Goal: Transaction & Acquisition: Purchase product/service

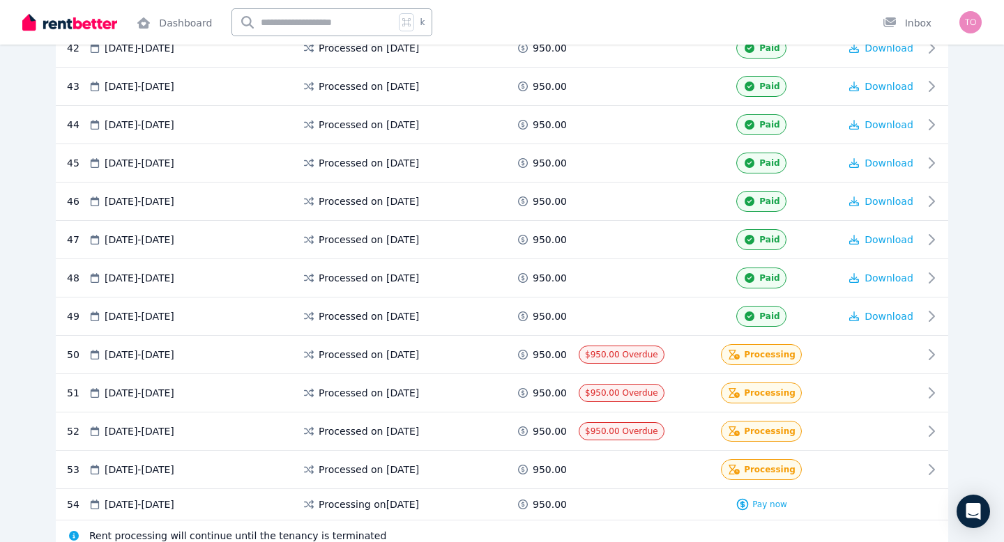
scroll to position [1956, 0]
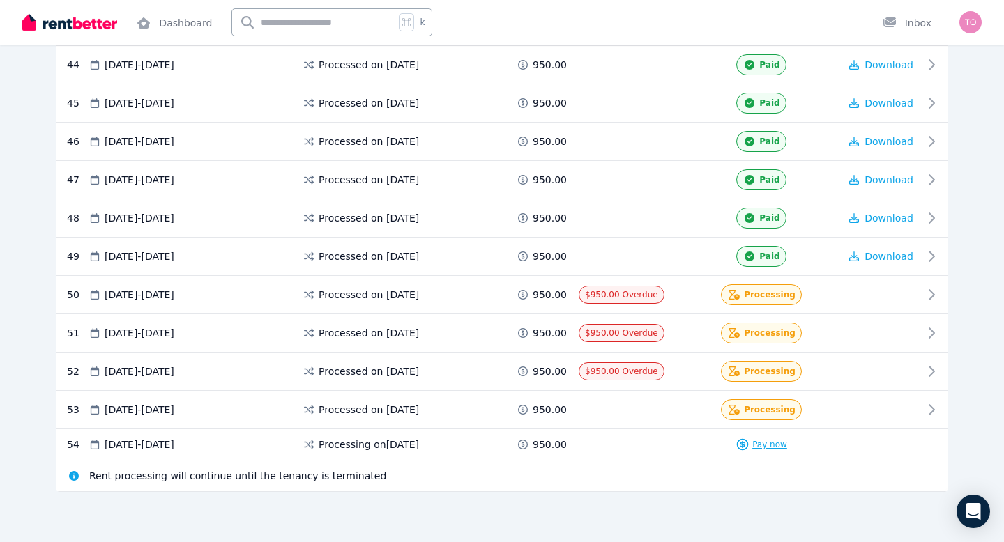
click at [765, 445] on span "Pay now" at bounding box center [769, 444] width 35 height 11
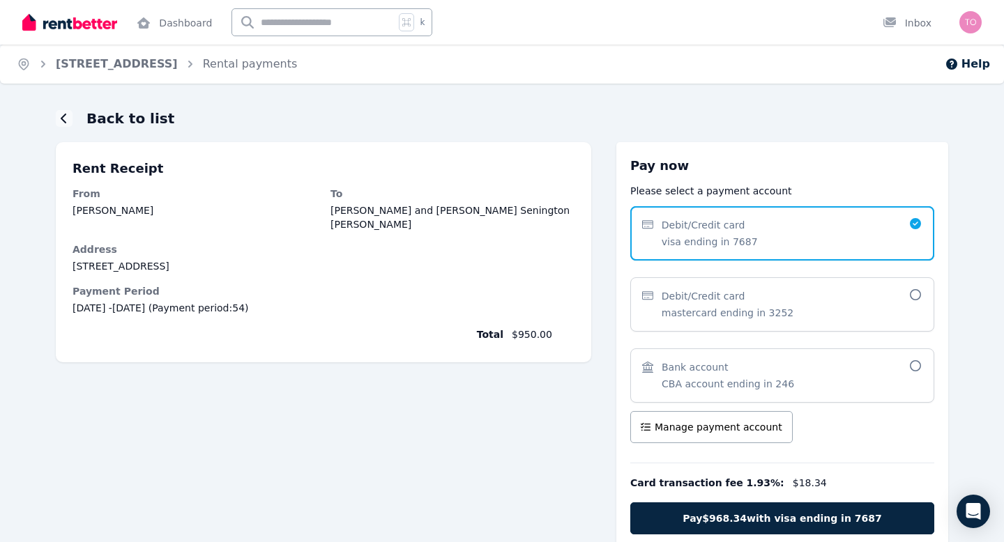
click at [913, 365] on icon at bounding box center [915, 365] width 14 height 11
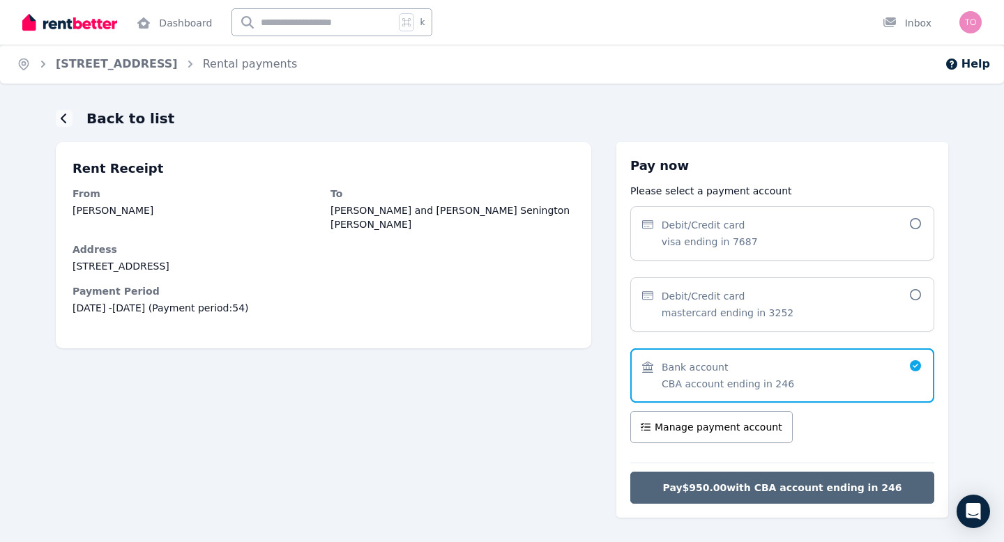
click at [835, 486] on span "Pay $950.00 with CBA account ending in 246" at bounding box center [782, 488] width 239 height 14
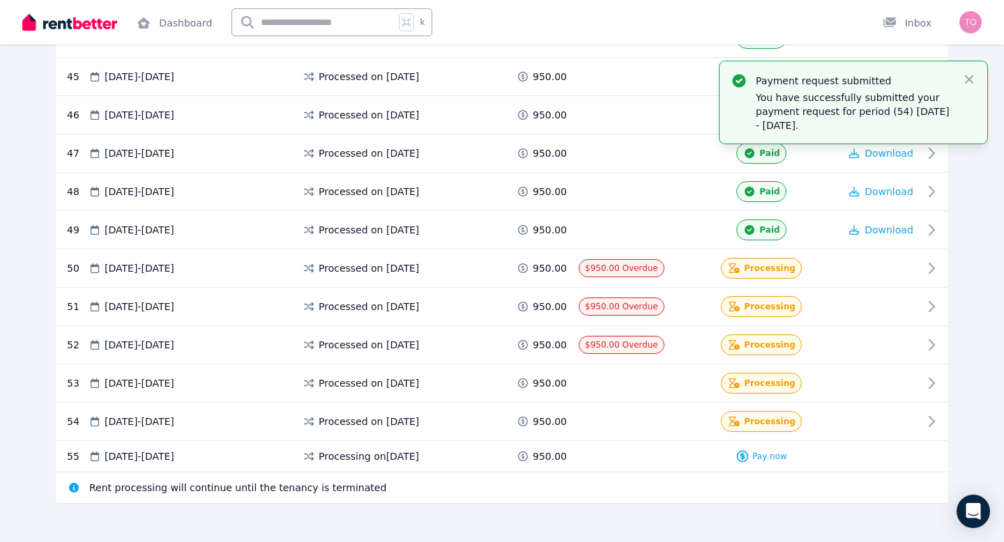
scroll to position [1994, 0]
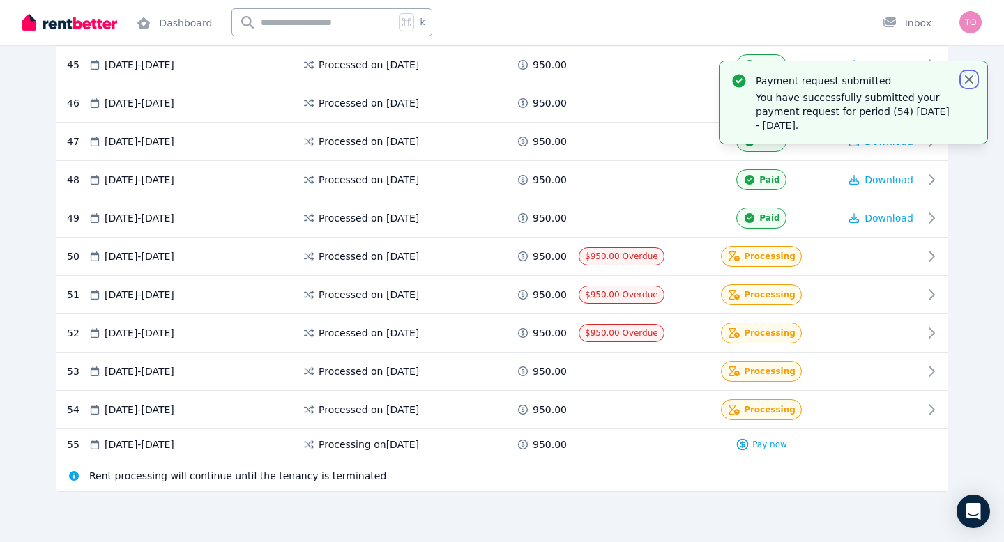
click at [968, 77] on icon "button" at bounding box center [969, 80] width 14 height 14
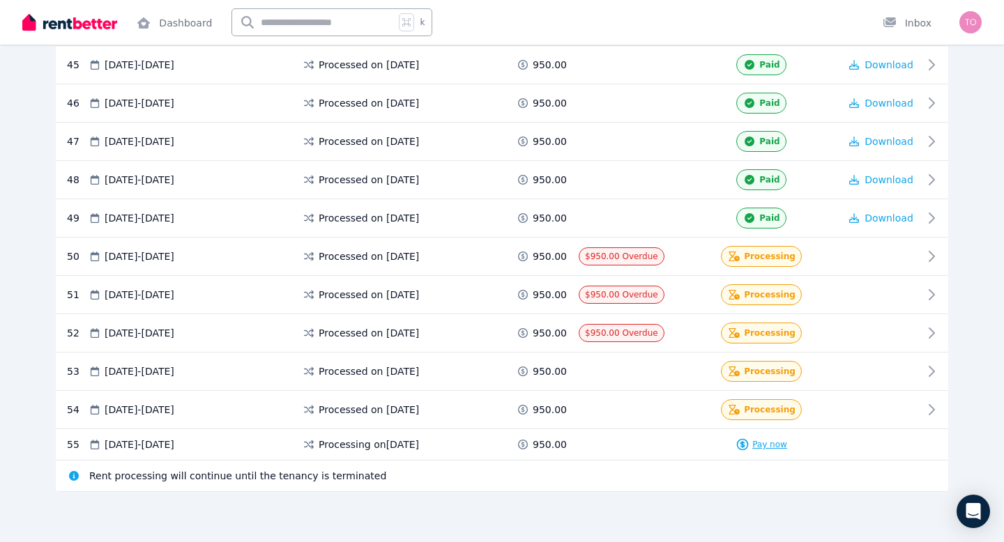
click at [769, 441] on span "Pay now" at bounding box center [769, 444] width 35 height 11
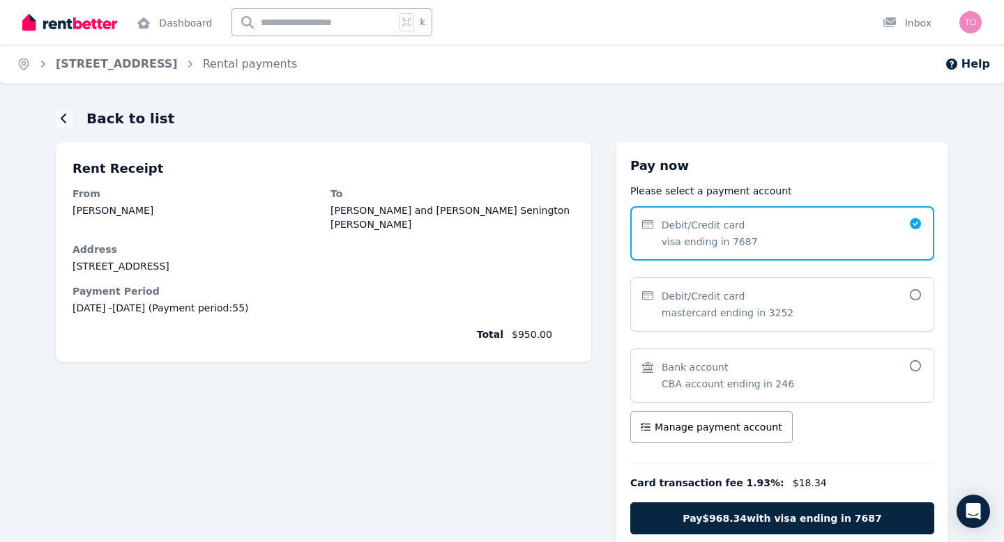
click at [919, 367] on icon at bounding box center [915, 365] width 14 height 11
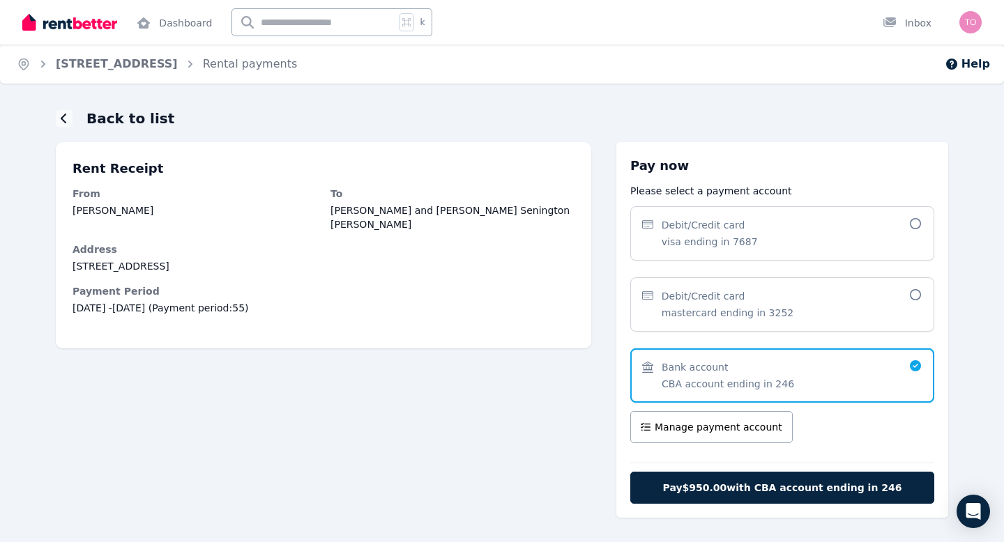
scroll to position [40, 0]
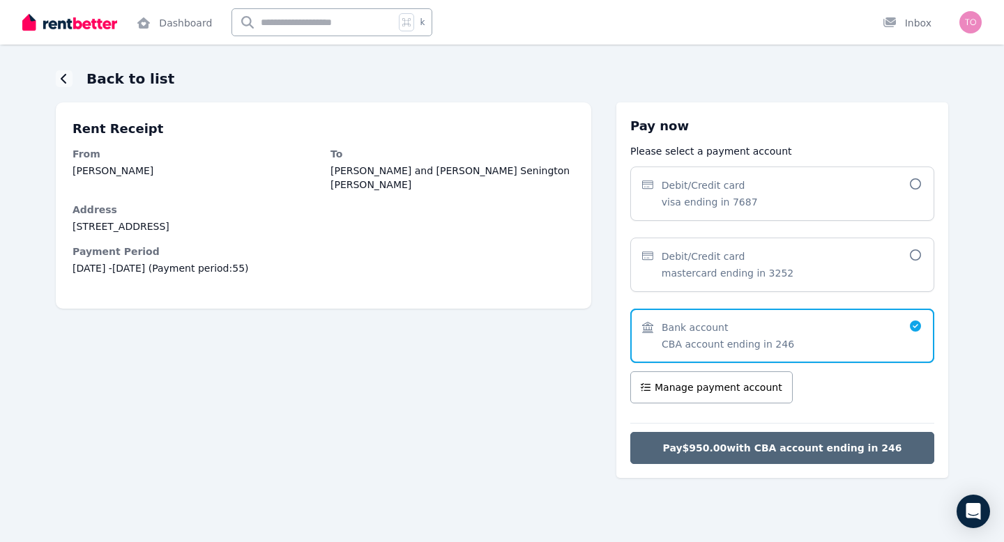
click at [908, 441] on button "Pay $950.00 with CBA account ending in 246" at bounding box center [782, 448] width 304 height 32
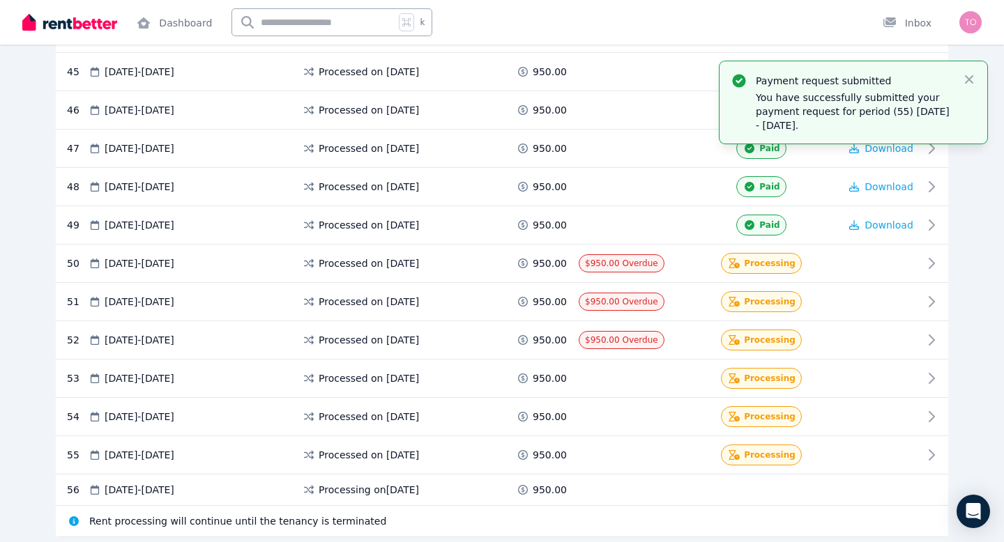
scroll to position [2032, 0]
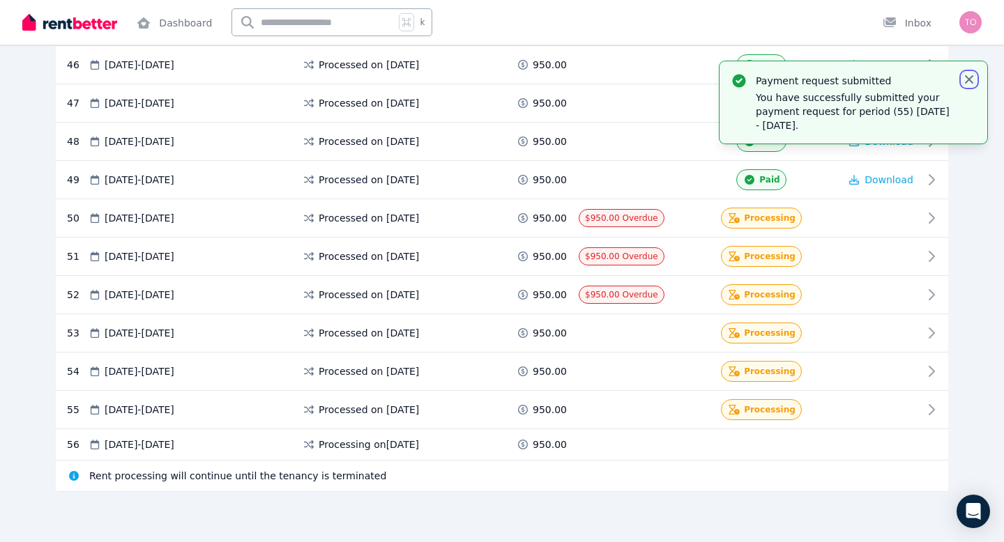
click at [970, 79] on icon "button" at bounding box center [969, 79] width 8 height 8
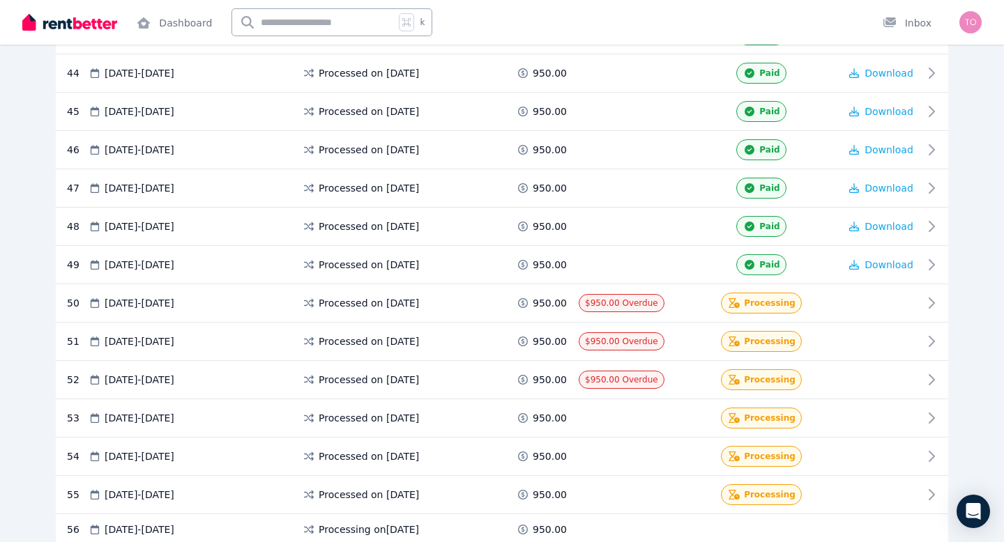
scroll to position [1943, 0]
